Goal: Task Accomplishment & Management: Manage account settings

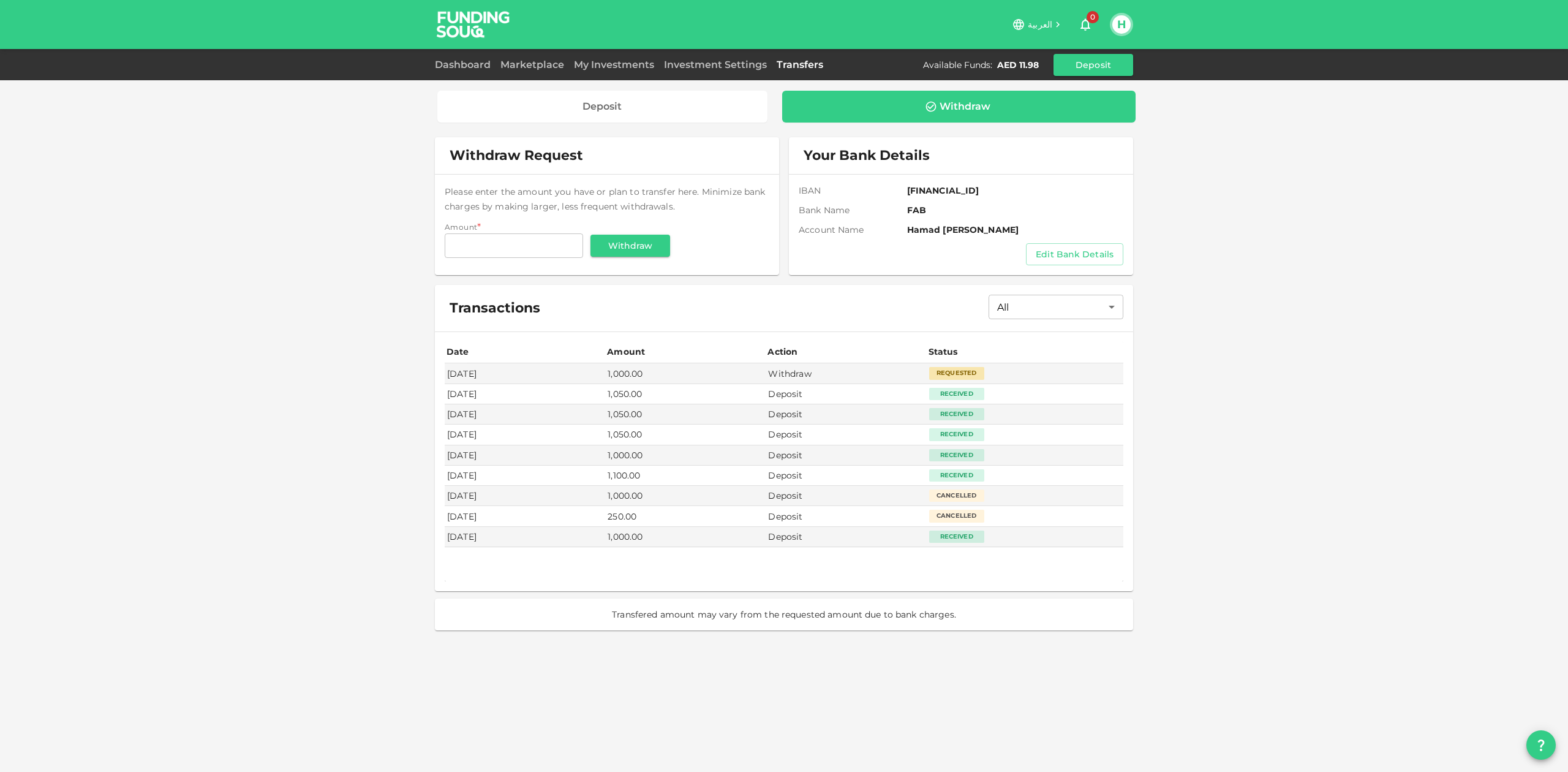
click at [973, 106] on div "Withdraw" at bounding box center [965, 107] width 51 height 13
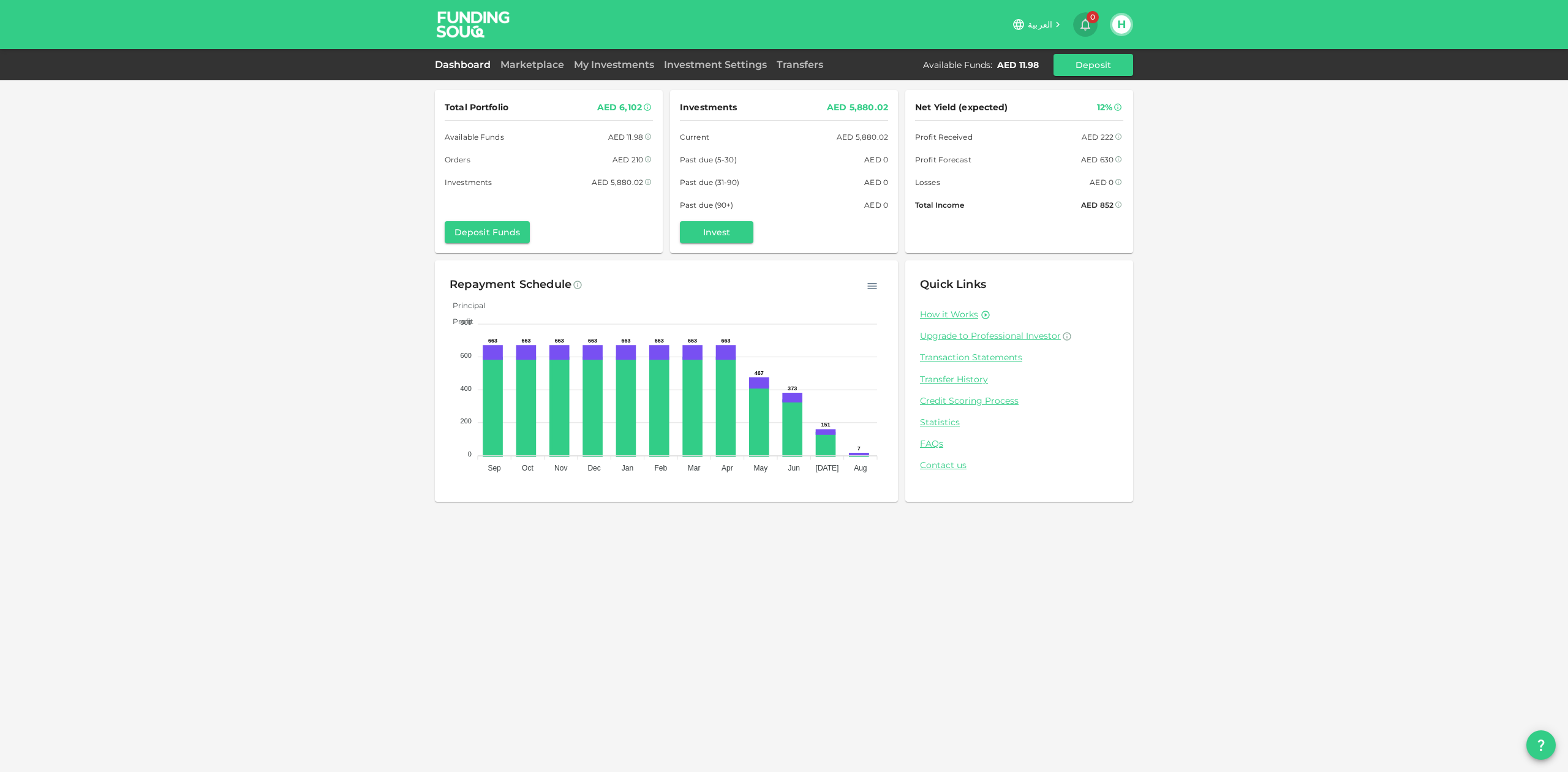
click at [1084, 24] on icon "button" at bounding box center [1085, 24] width 15 height 15
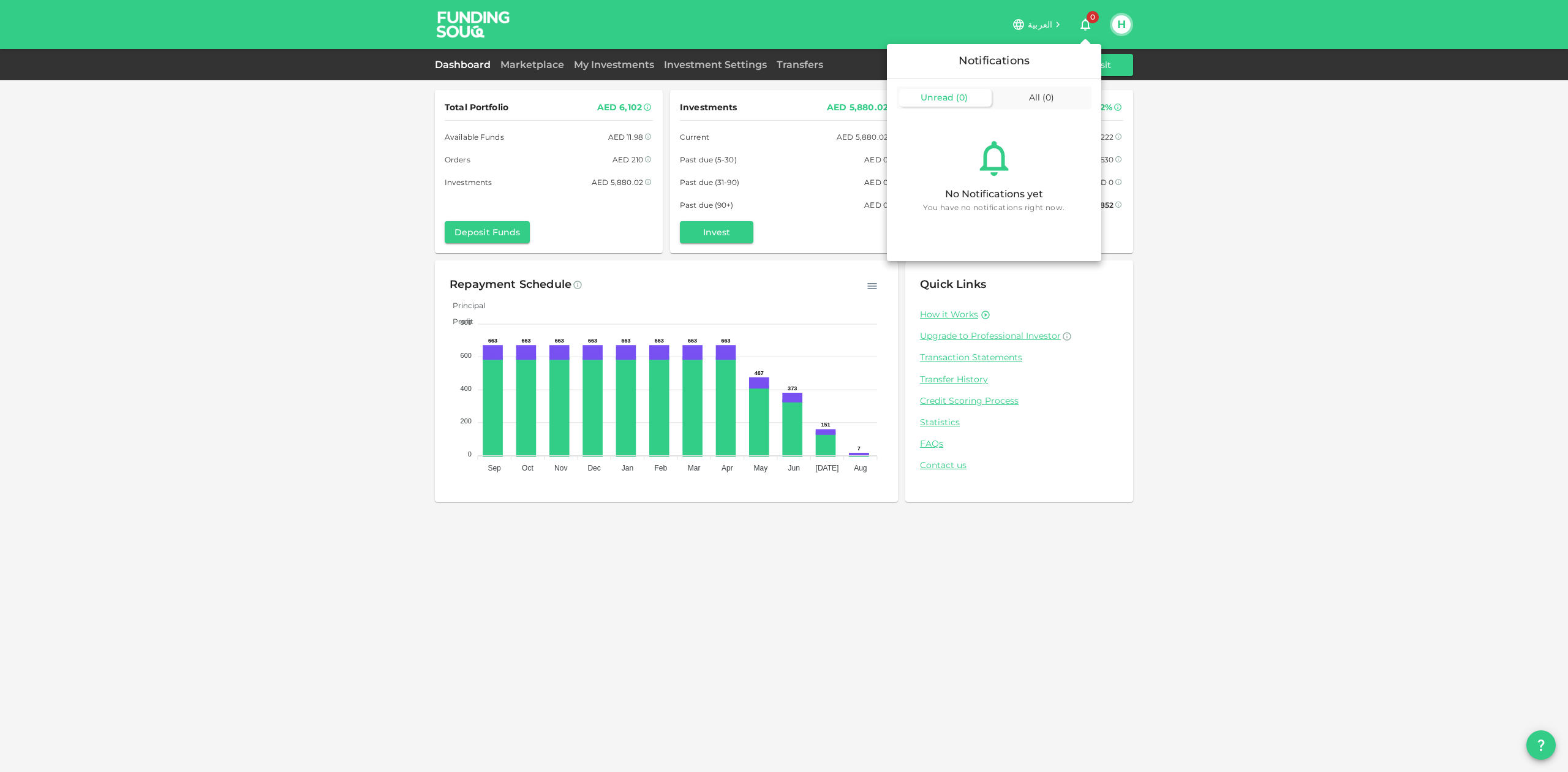
click at [1192, 266] on div at bounding box center [784, 386] width 1568 height 772
